Goal: Transaction & Acquisition: Purchase product/service

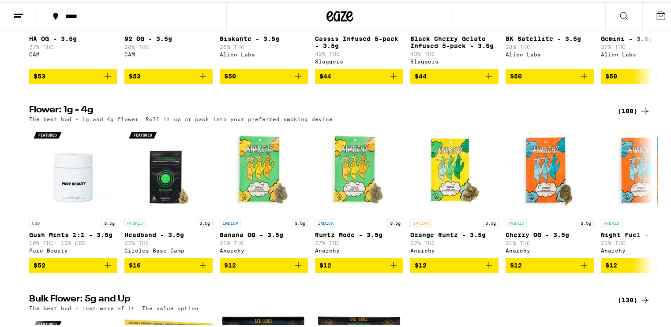
scroll to position [1048, 0]
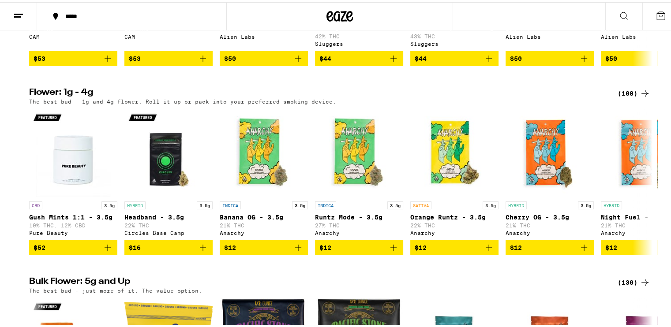
click at [633, 97] on div "(108)" at bounding box center [634, 91] width 33 height 11
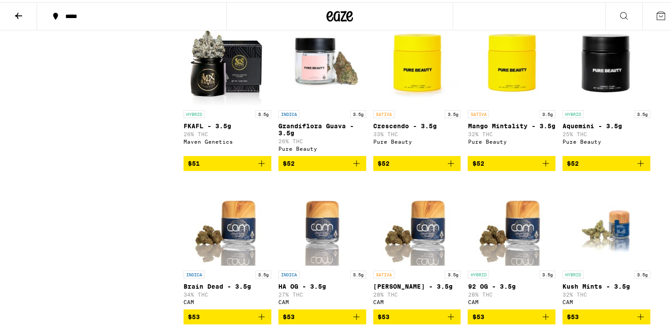
scroll to position [2647, 0]
